Goal: Browse casually

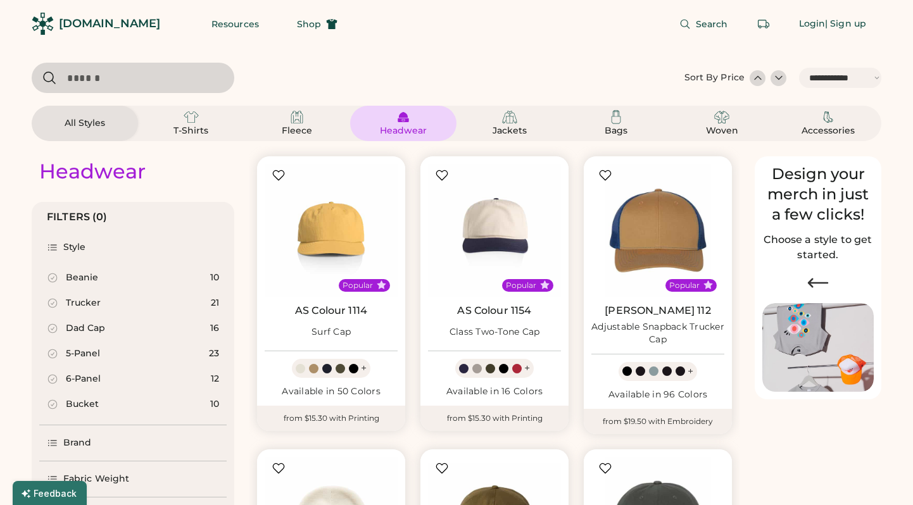
select select "*****"
select select "*"
